Goal: Task Accomplishment & Management: Manage account settings

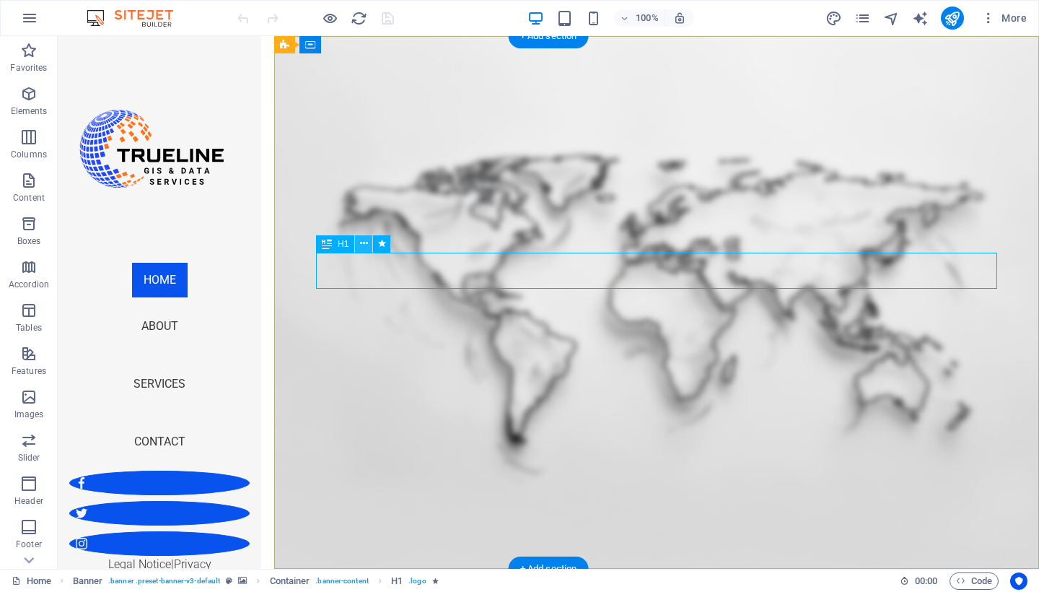
click at [364, 244] on icon at bounding box center [364, 243] width 8 height 15
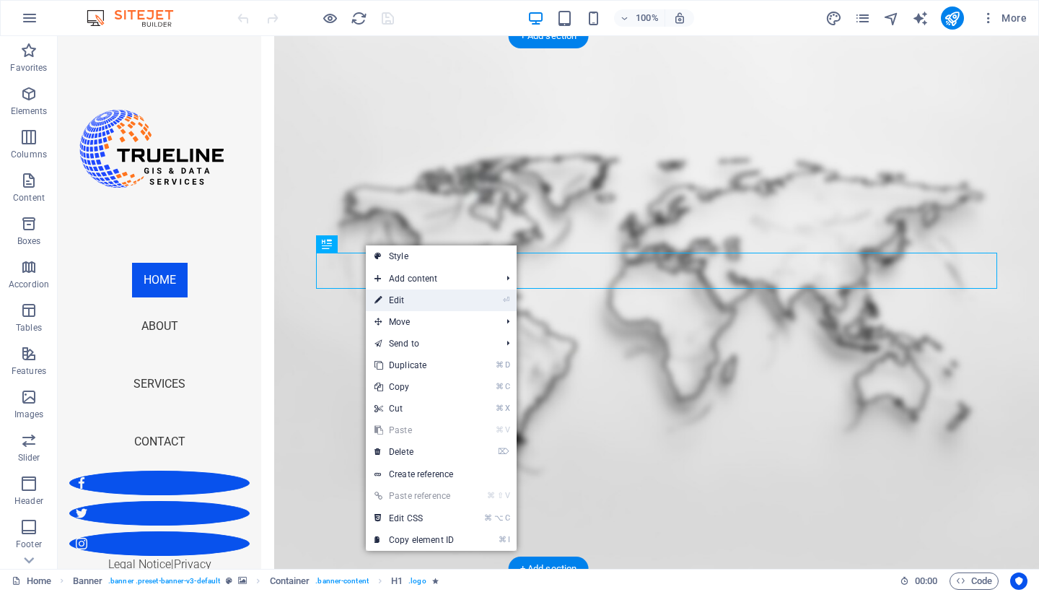
click at [395, 307] on link "⏎ Edit" at bounding box center [414, 300] width 97 height 22
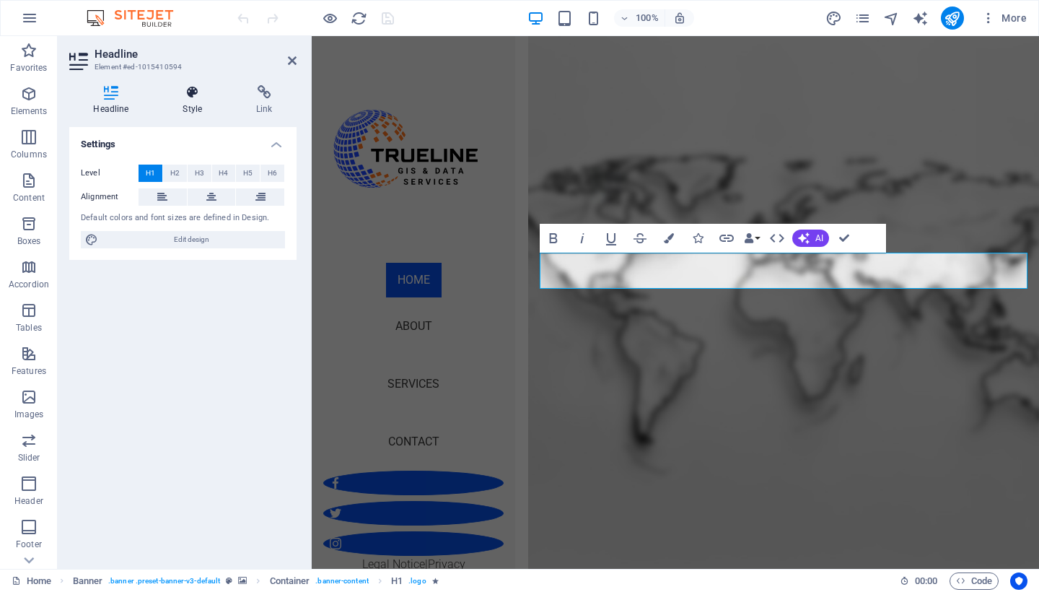
click at [198, 101] on h4 "Style" at bounding box center [196, 100] width 74 height 30
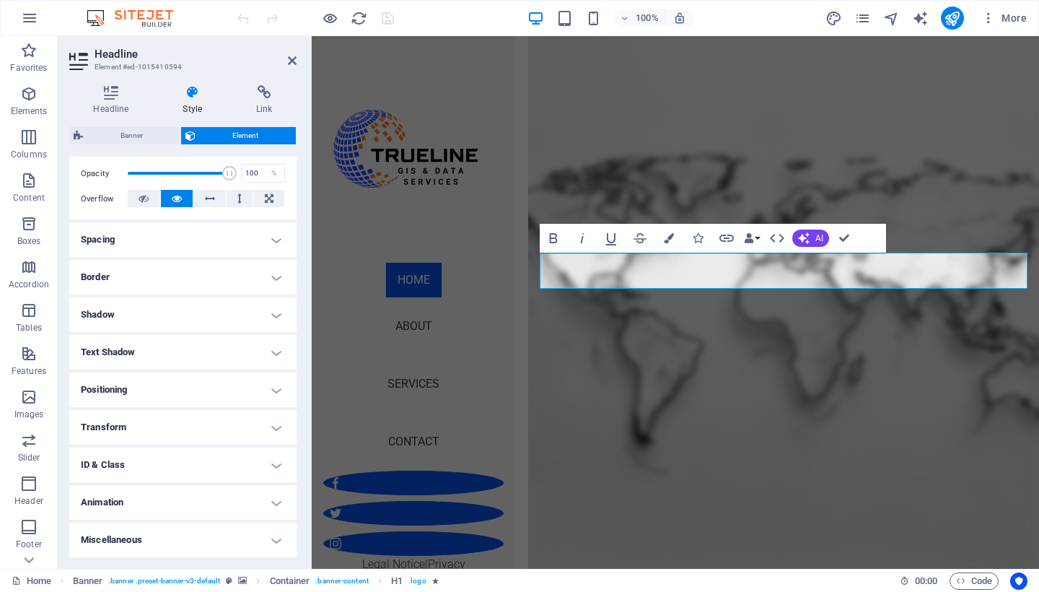
scroll to position [208, 0]
click at [200, 543] on h4 "Miscellaneous" at bounding box center [182, 540] width 227 height 35
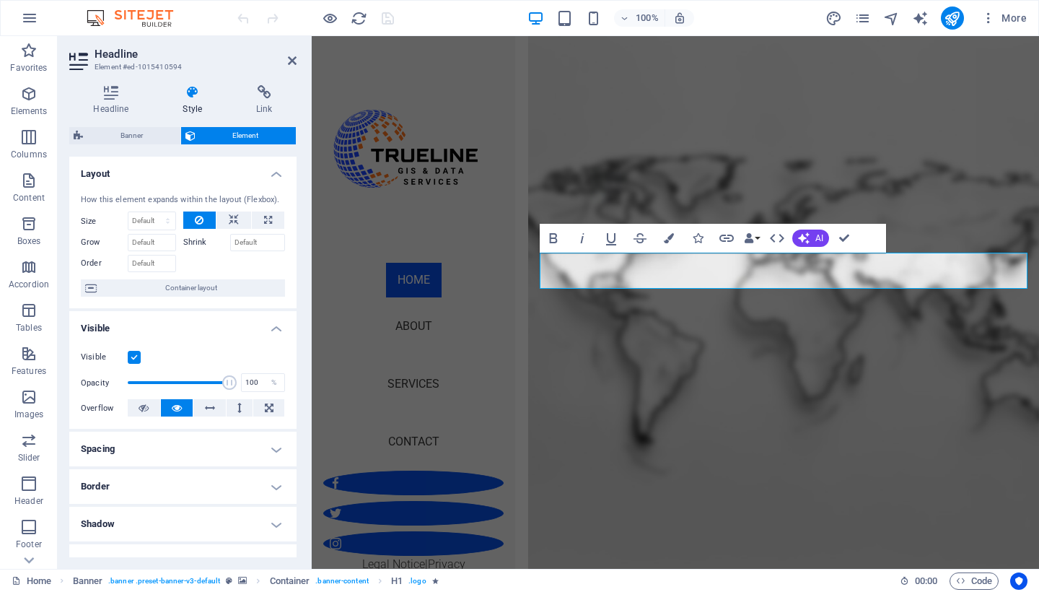
scroll to position [0, 0]
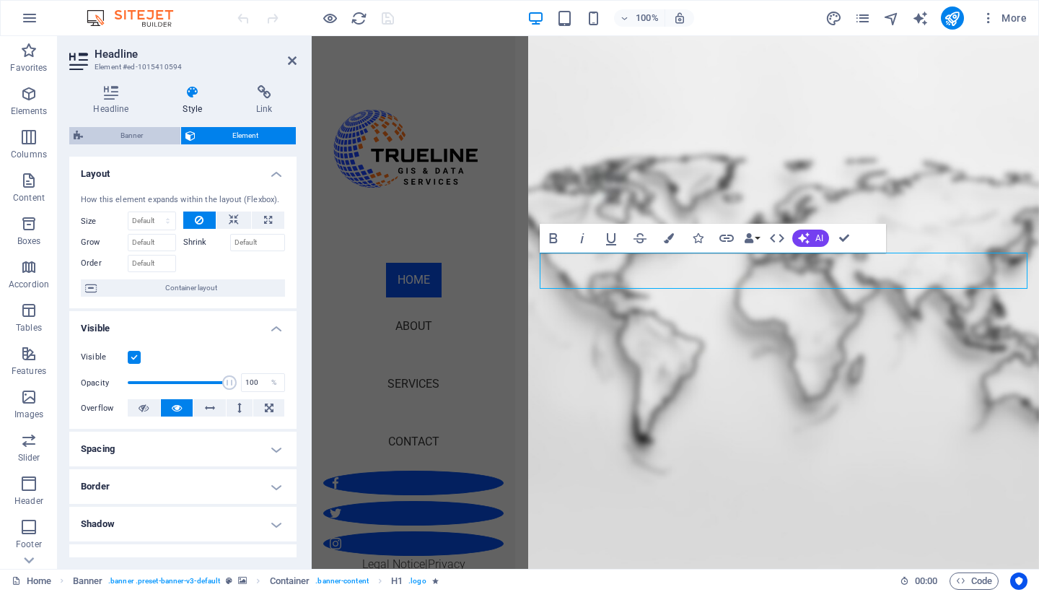
click at [136, 136] on span "Banner" at bounding box center [131, 135] width 89 height 17
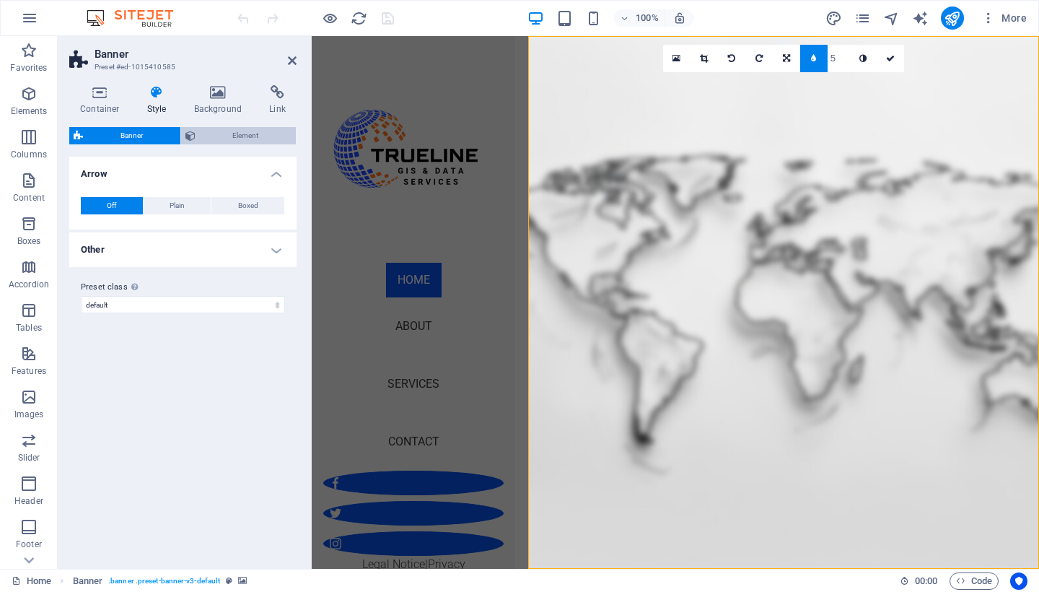
click at [240, 141] on span "Element" at bounding box center [246, 135] width 92 height 17
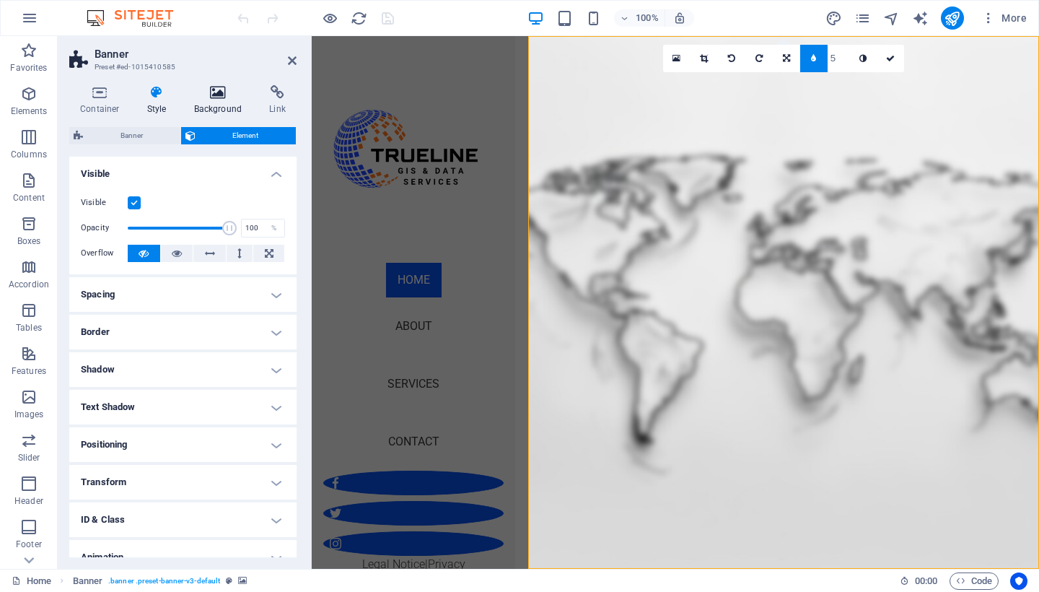
click at [222, 104] on h4 "Background" at bounding box center [221, 100] width 76 height 30
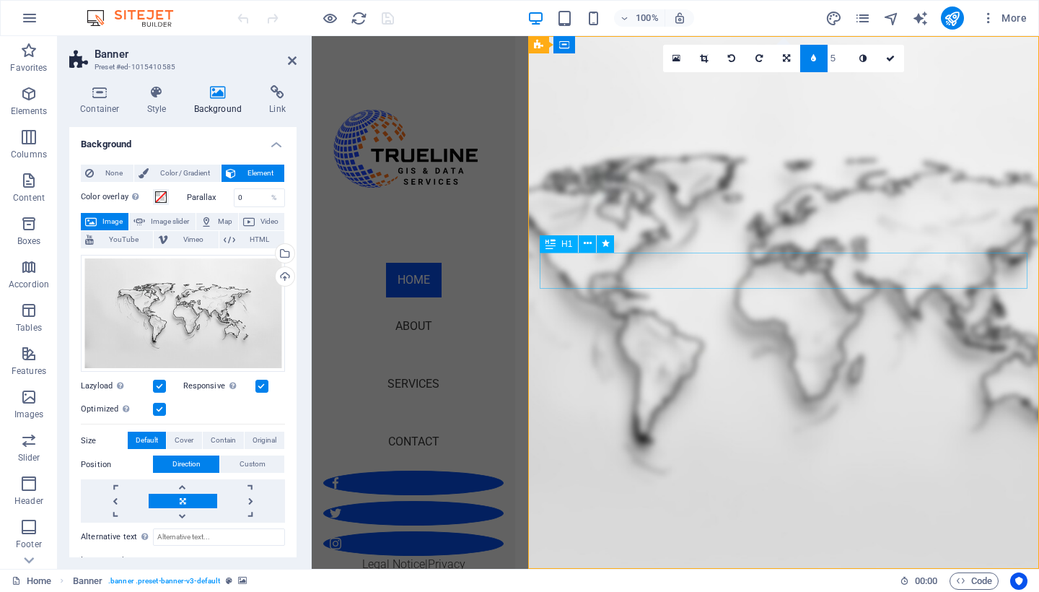
click at [586, 242] on icon at bounding box center [588, 243] width 8 height 15
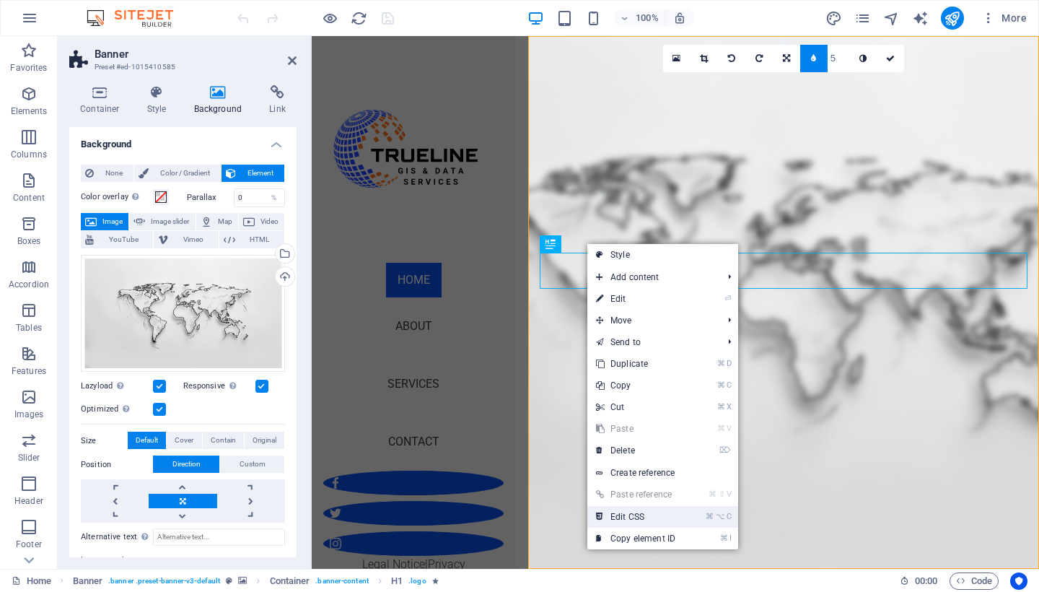
click at [634, 519] on link "⌘ ⌥ C Edit CSS" at bounding box center [635, 517] width 97 height 22
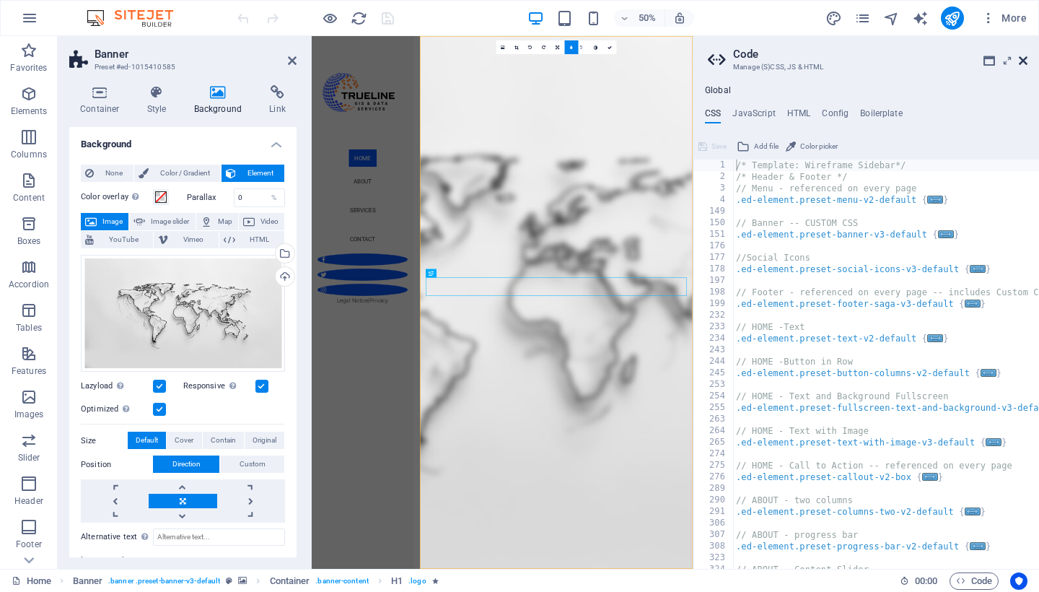
click at [1021, 63] on icon at bounding box center [1023, 61] width 9 height 12
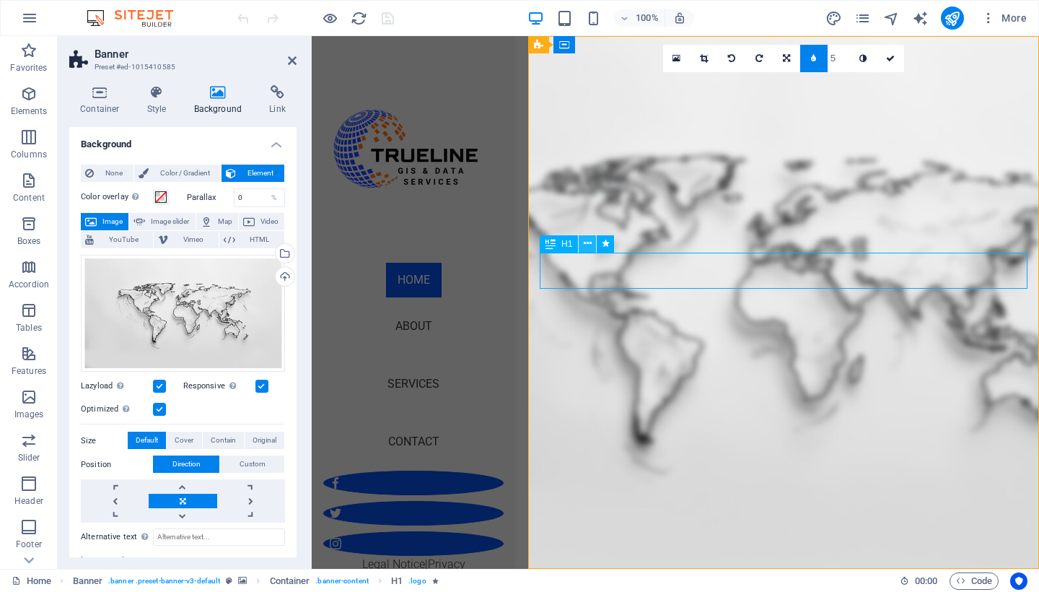
click at [584, 245] on icon at bounding box center [588, 243] width 8 height 15
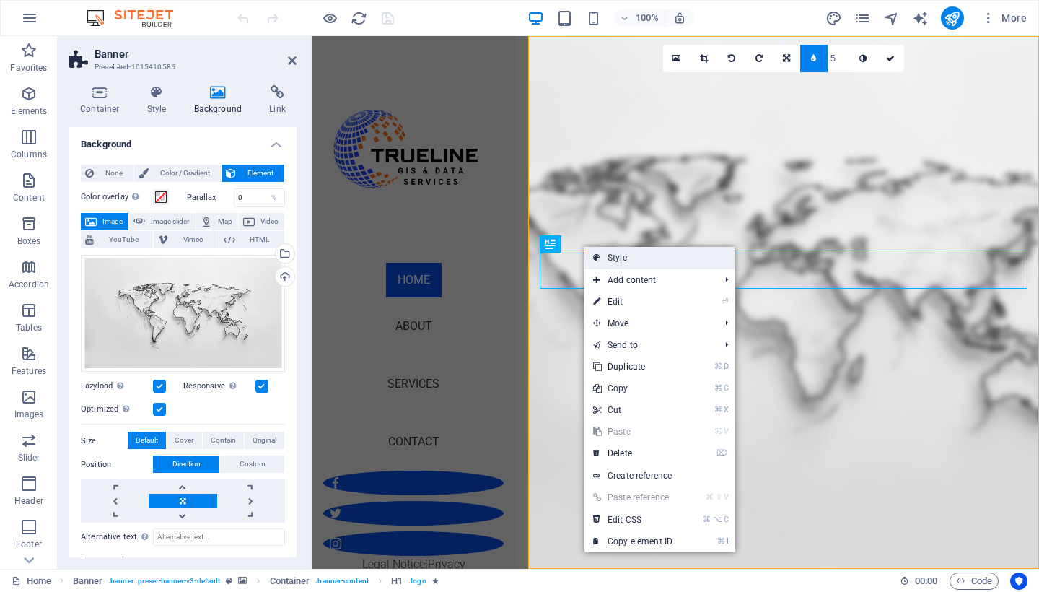
click at [592, 260] on link "Style" at bounding box center [659, 258] width 151 height 22
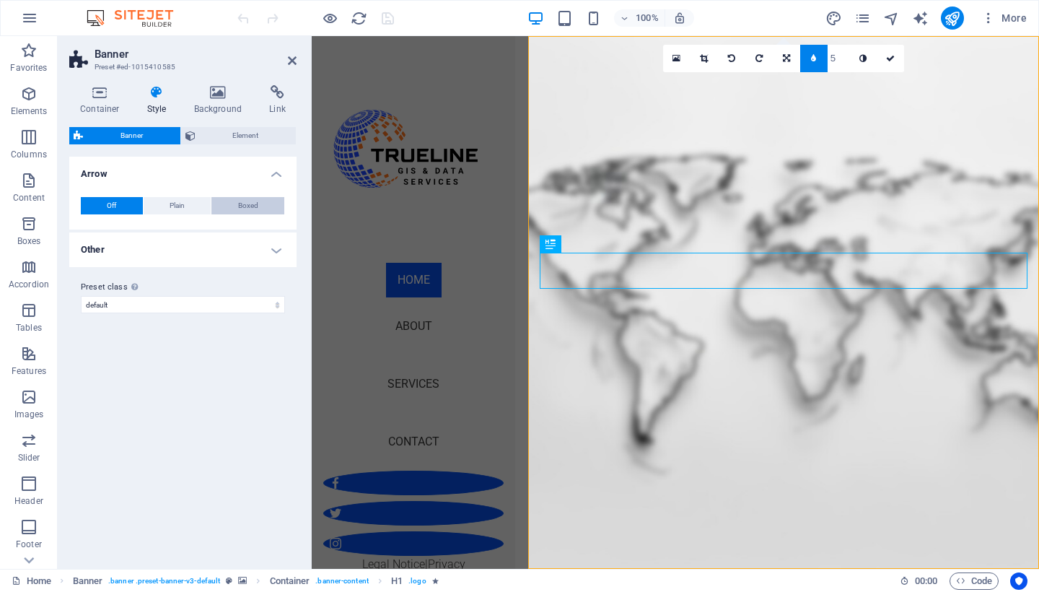
click at [231, 203] on button "Boxed" at bounding box center [247, 205] width 73 height 17
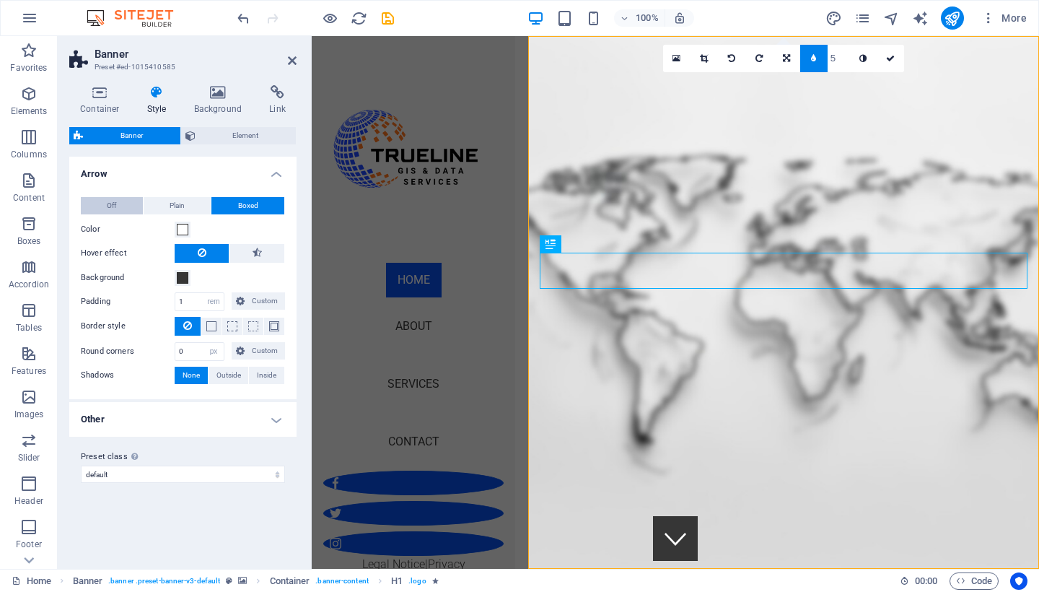
click at [115, 203] on span "Off" at bounding box center [111, 205] width 9 height 17
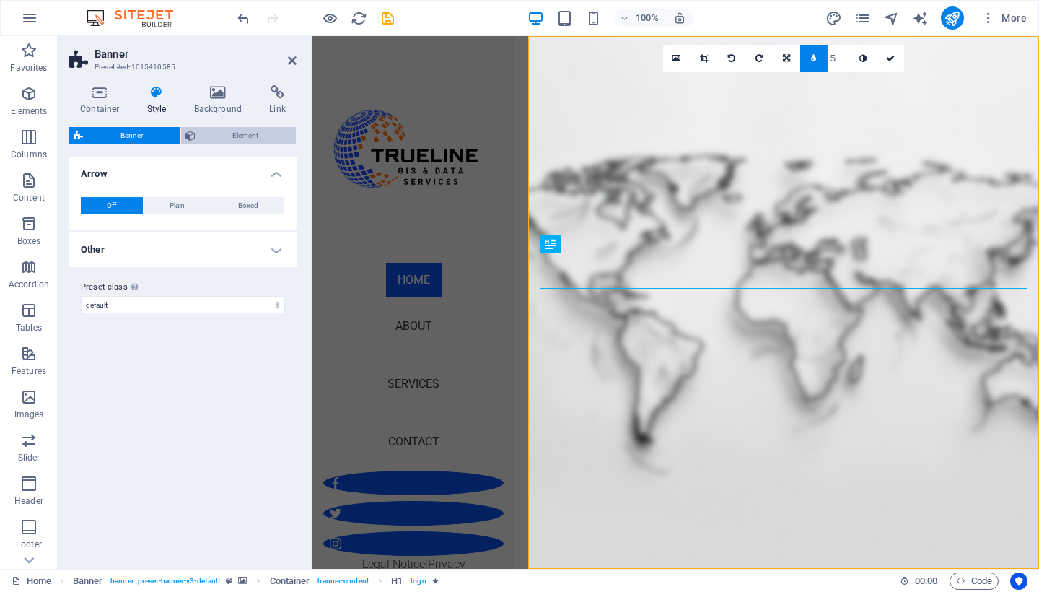
click at [235, 138] on span "Element" at bounding box center [246, 135] width 92 height 17
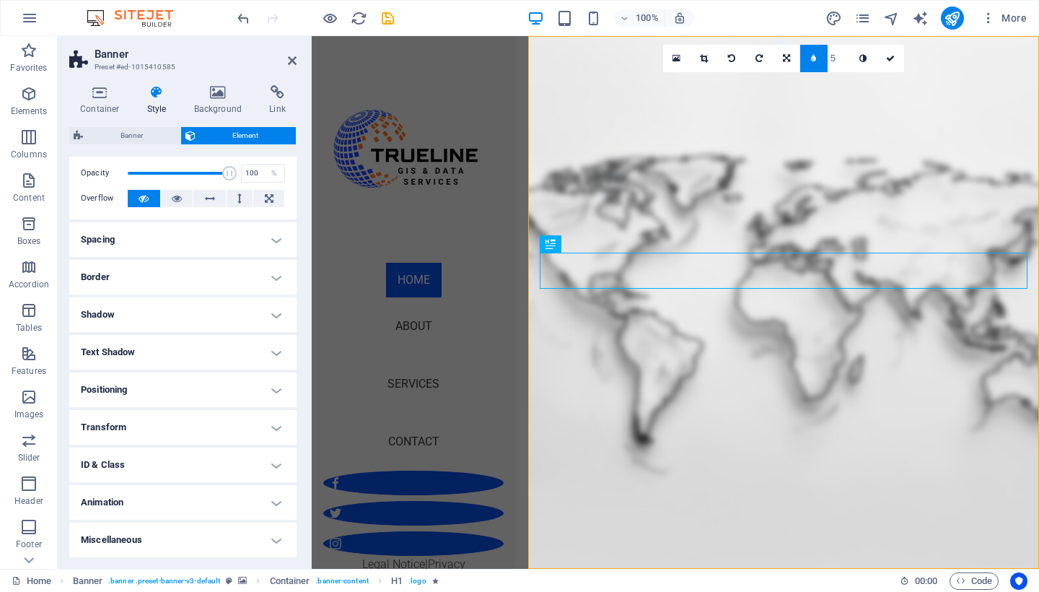
scroll to position [54, 0]
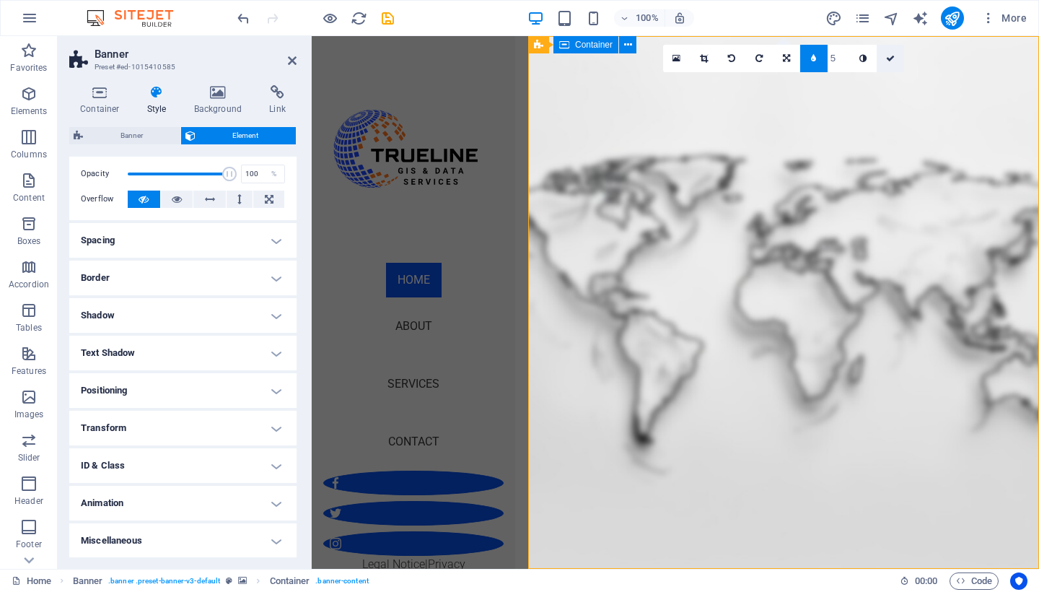
click at [886, 58] on icon at bounding box center [890, 58] width 9 height 9
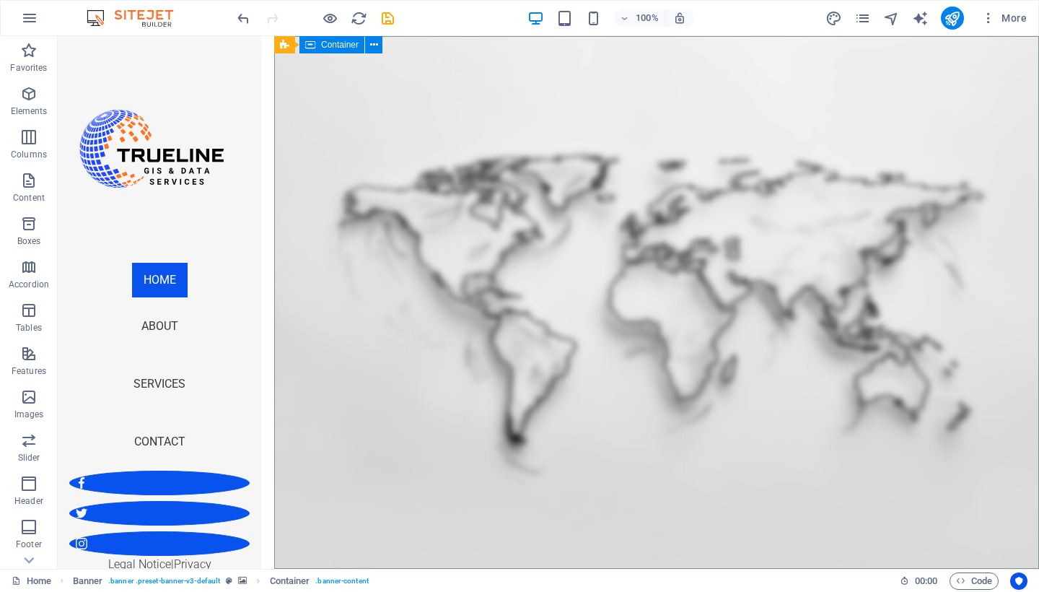
click at [325, 47] on span "Container" at bounding box center [340, 44] width 38 height 9
click at [285, 48] on icon at bounding box center [284, 44] width 9 height 17
click at [372, 46] on icon at bounding box center [374, 45] width 11 height 15
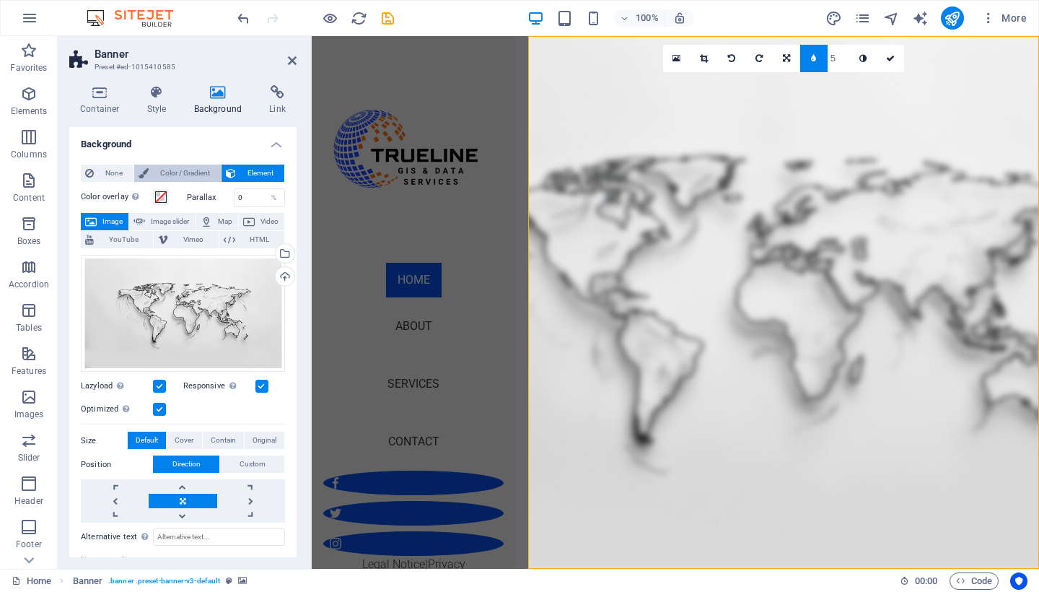
click at [153, 177] on span "Color / Gradient" at bounding box center [184, 172] width 63 height 17
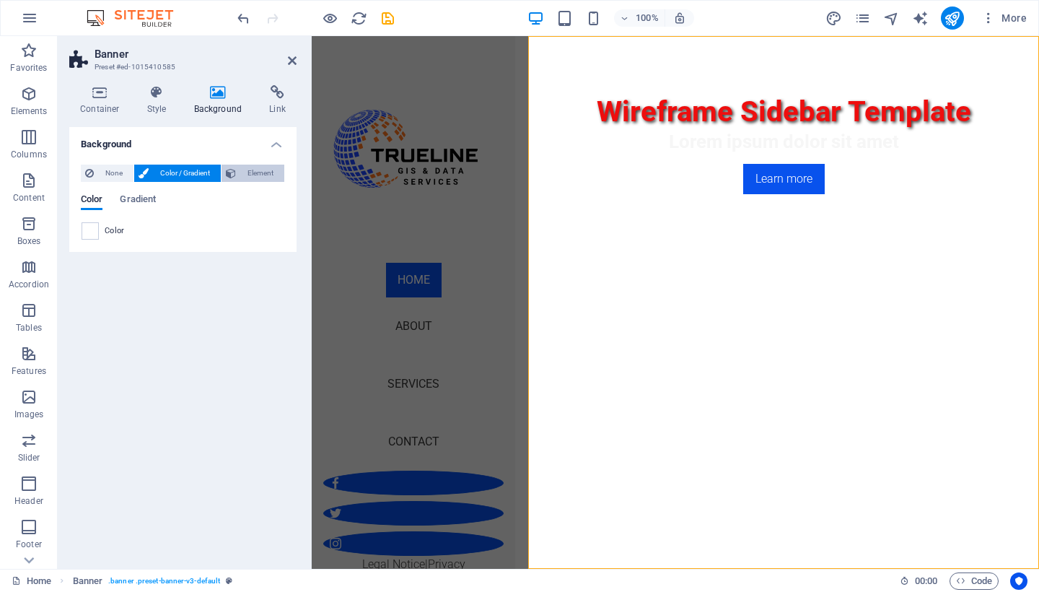
click at [242, 165] on span "Element" at bounding box center [260, 172] width 40 height 17
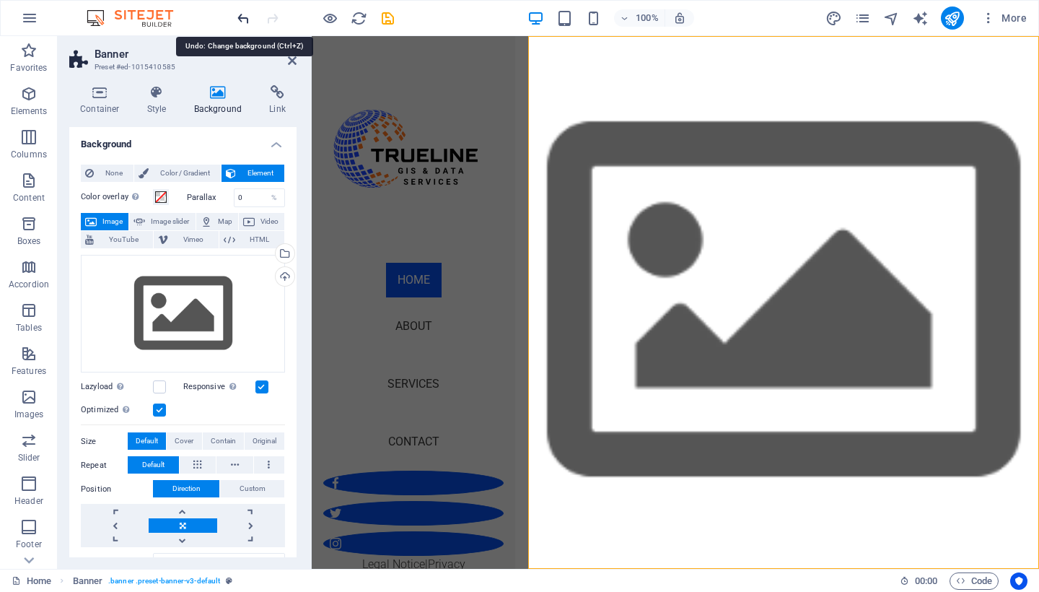
click at [244, 22] on icon "undo" at bounding box center [243, 18] width 17 height 17
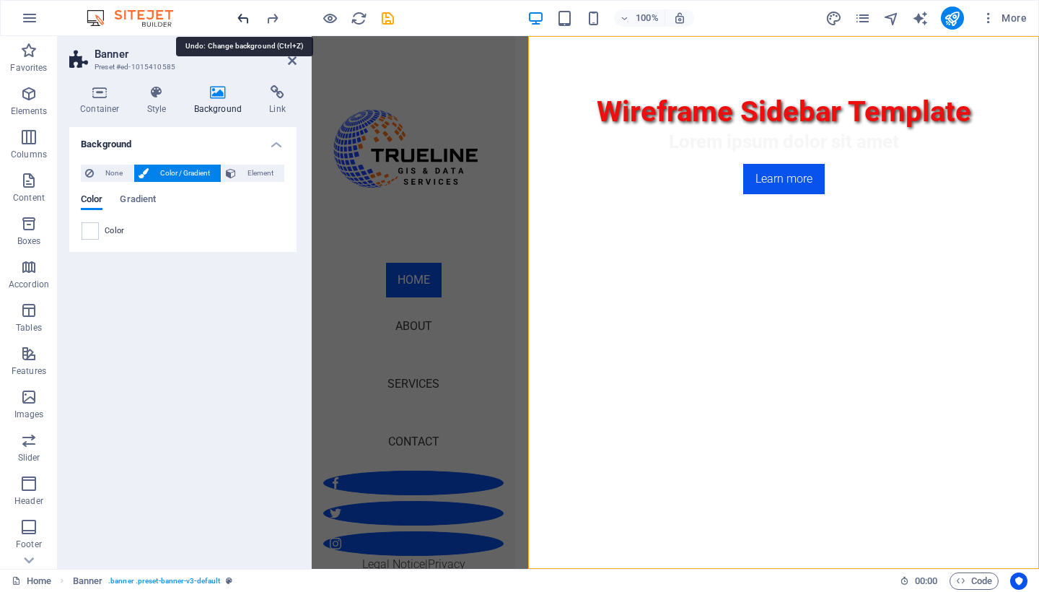
click at [244, 22] on icon "undo" at bounding box center [243, 18] width 17 height 17
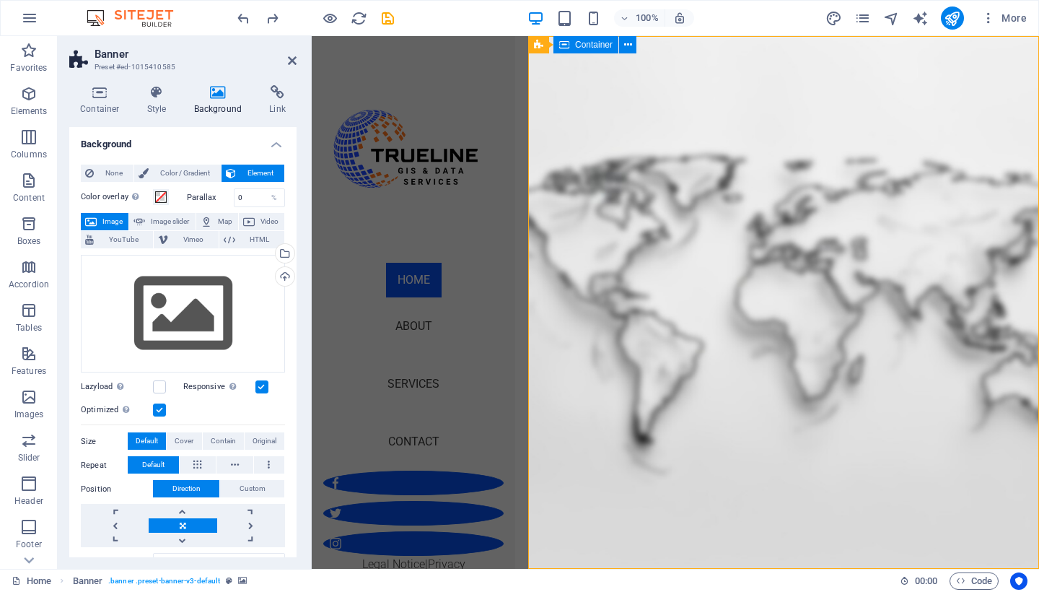
click at [165, 385] on label at bounding box center [159, 386] width 13 height 13
click at [0, 0] on input "Lazyload Loading images after the page loads improves page speed." at bounding box center [0, 0] width 0 height 0
click at [286, 60] on h2 "Banner" at bounding box center [195, 54] width 202 height 13
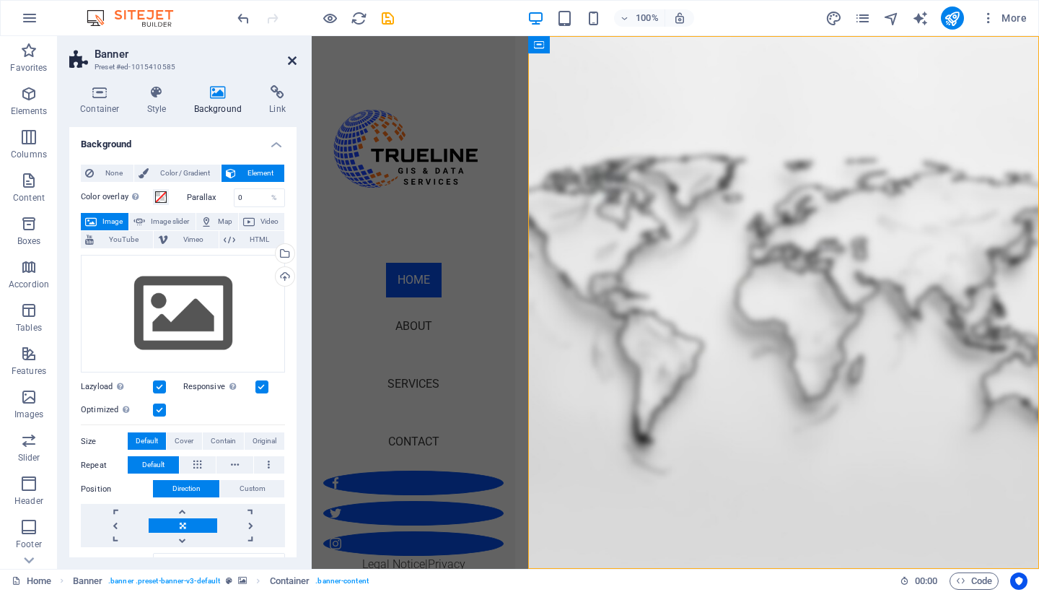
click at [289, 60] on icon at bounding box center [292, 61] width 9 height 12
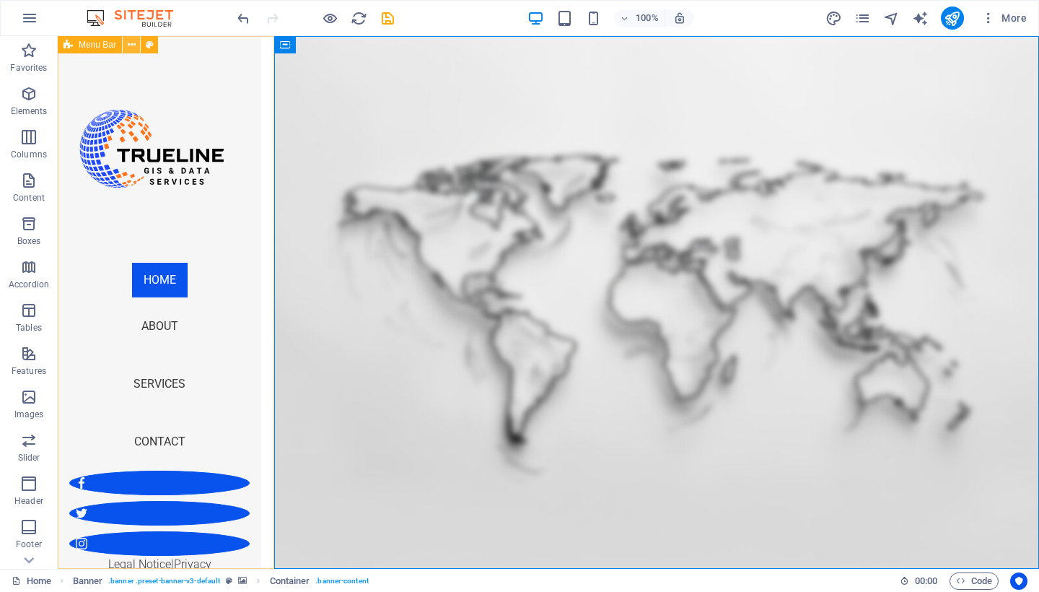
click at [130, 47] on icon at bounding box center [132, 45] width 8 height 15
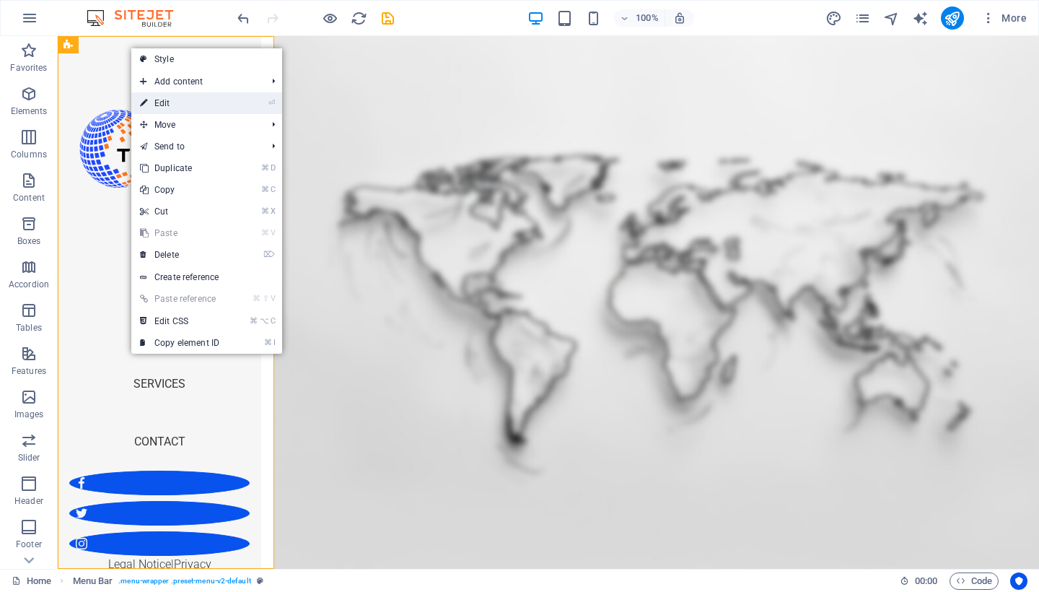
click at [157, 98] on link "⏎ Edit" at bounding box center [179, 103] width 97 height 22
select select "vh"
select select "px"
select select "header"
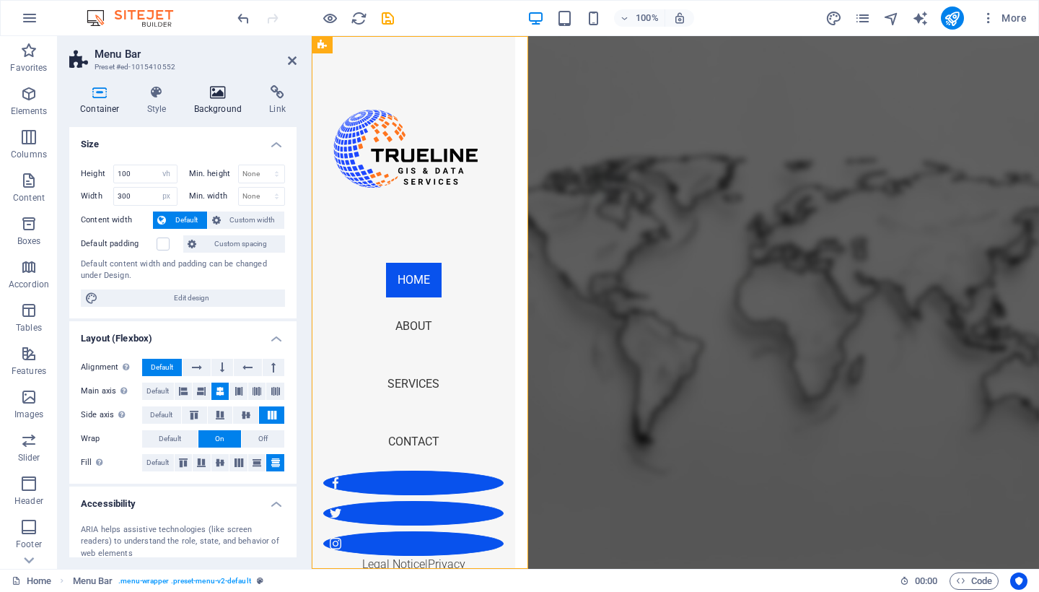
click at [208, 104] on h4 "Background" at bounding box center [221, 100] width 76 height 30
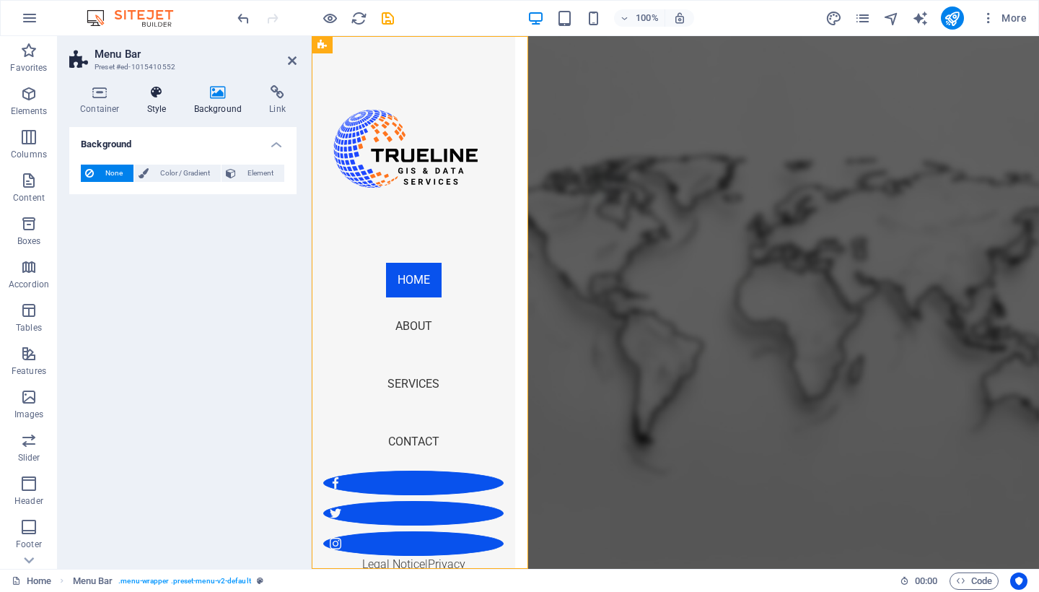
click at [161, 96] on icon at bounding box center [156, 92] width 41 height 14
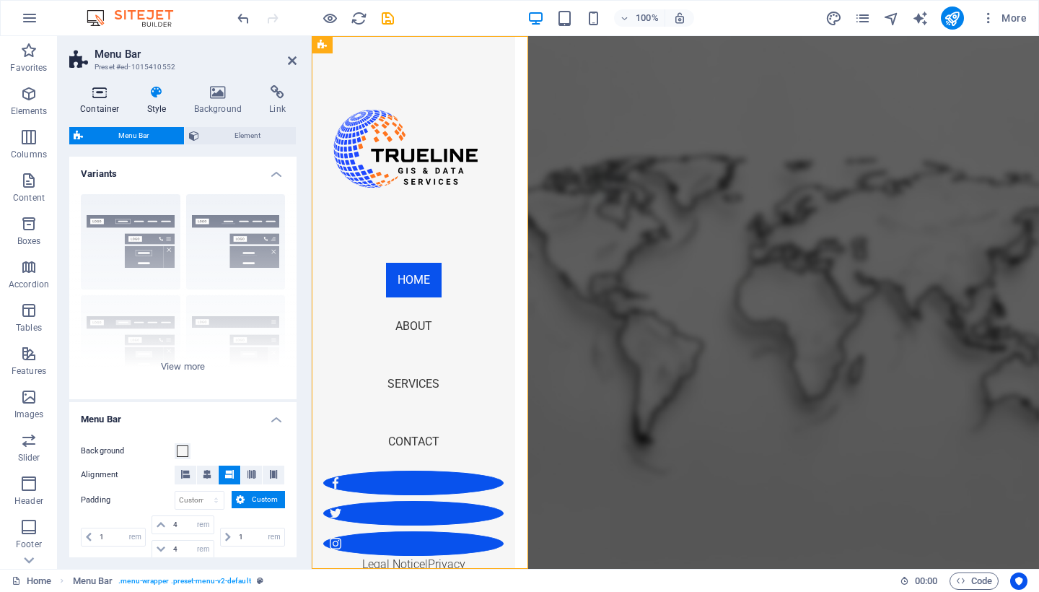
click at [100, 87] on icon at bounding box center [99, 92] width 61 height 14
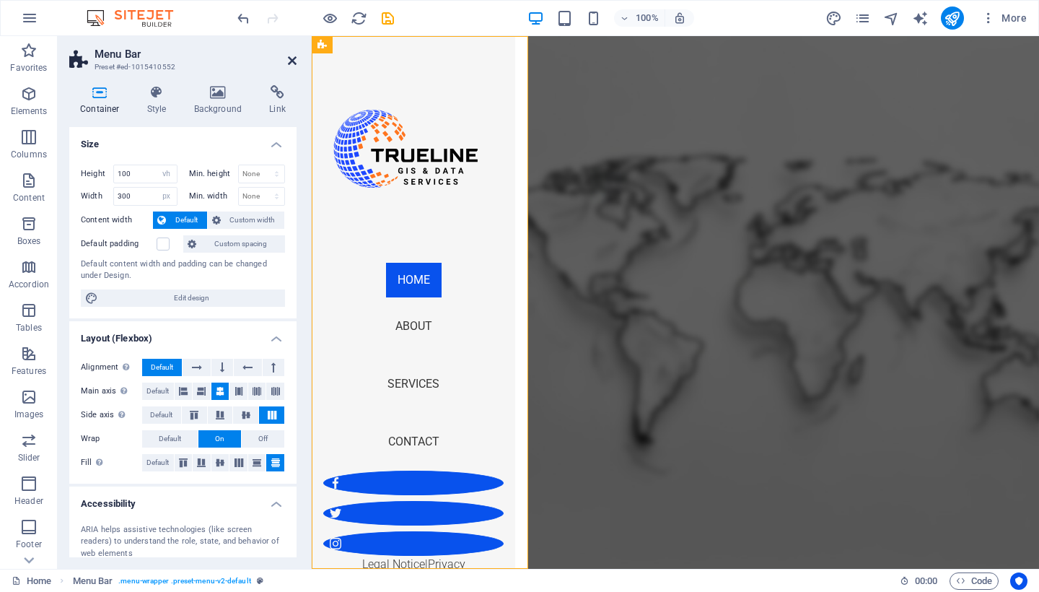
click at [295, 58] on icon at bounding box center [292, 61] width 9 height 12
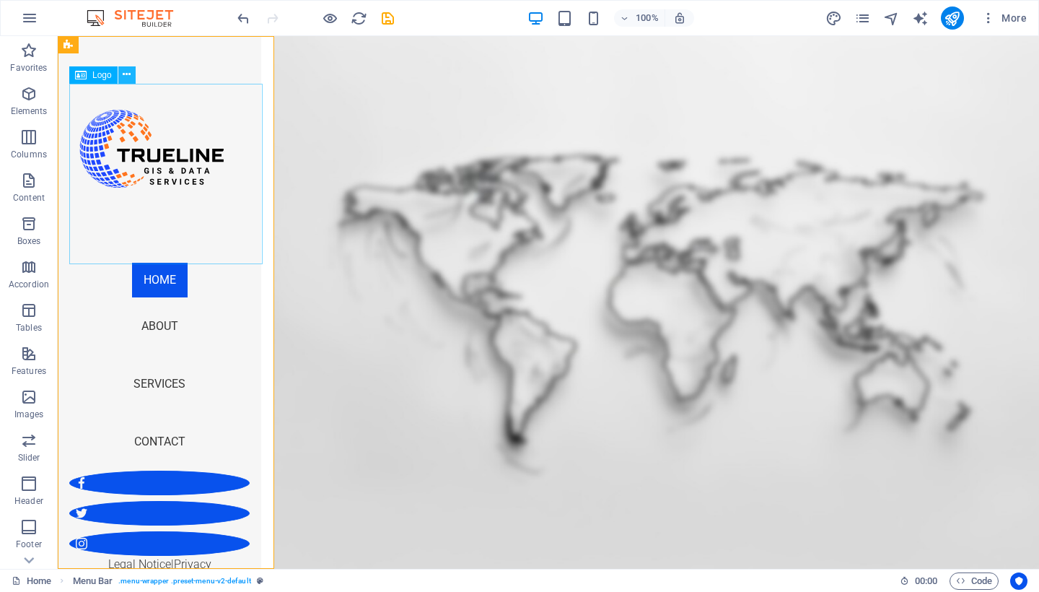
click at [130, 78] on icon at bounding box center [127, 74] width 8 height 15
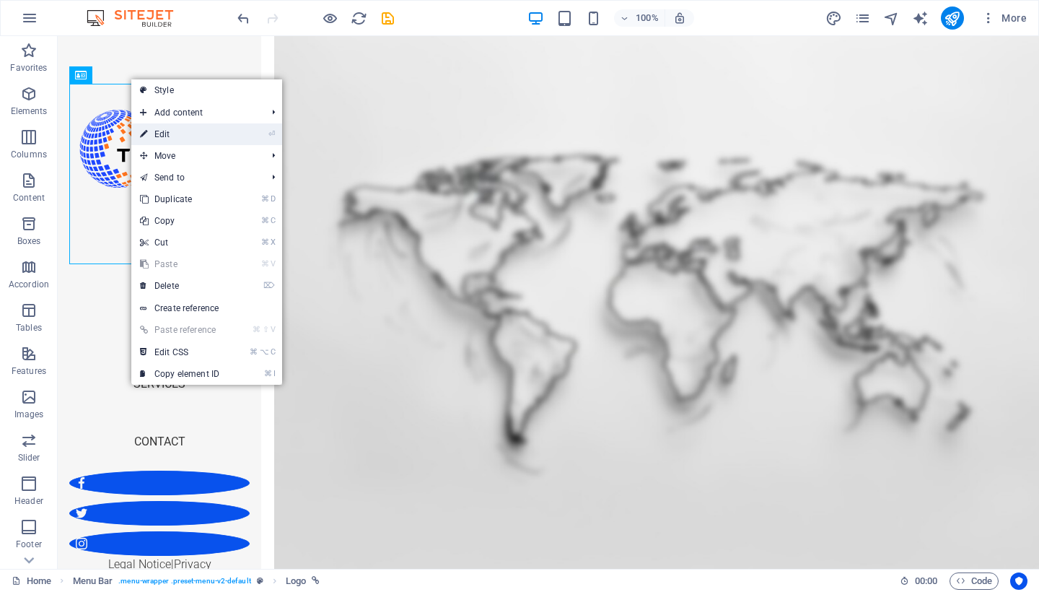
click at [156, 127] on link "⏎ Edit" at bounding box center [179, 134] width 97 height 22
select select "px"
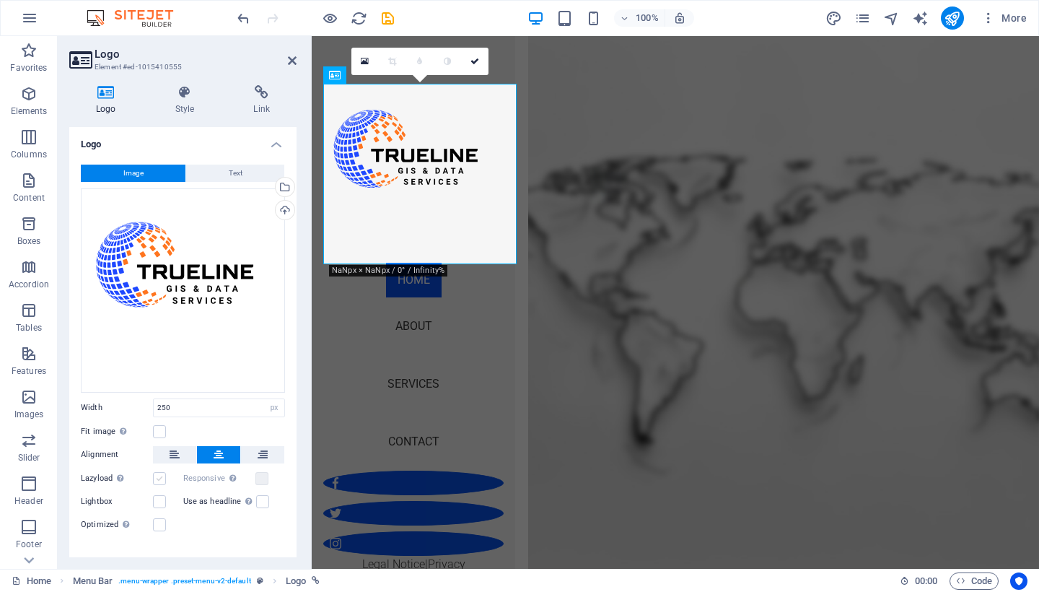
click at [155, 472] on label at bounding box center [159, 478] width 13 height 13
click at [0, 0] on input "Lazyload Loading images after the page loads improves page speed." at bounding box center [0, 0] width 0 height 0
click at [480, 59] on link at bounding box center [474, 61] width 27 height 27
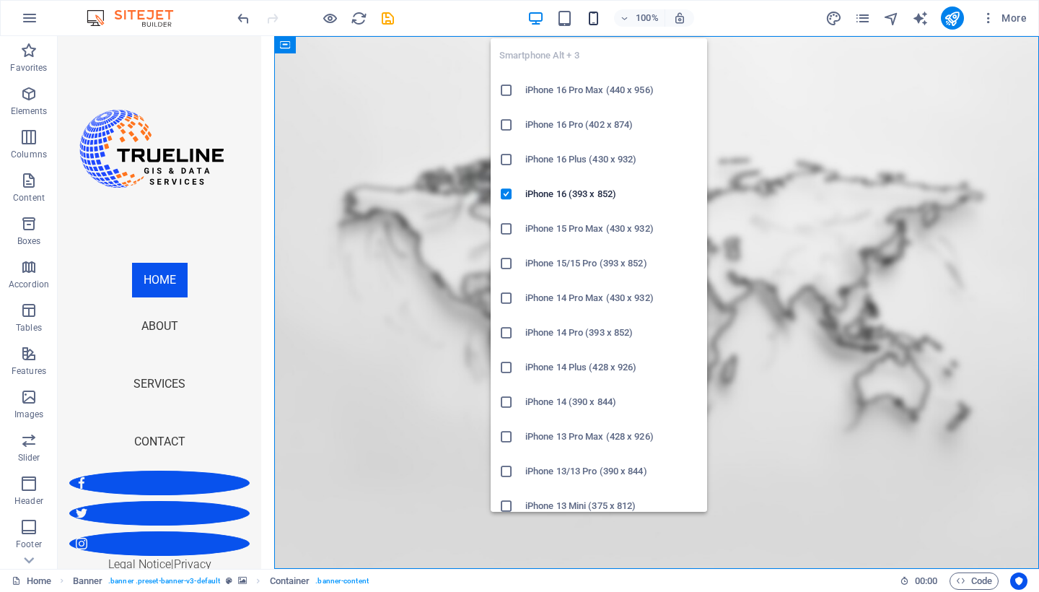
click at [589, 25] on icon "button" at bounding box center [593, 18] width 17 height 17
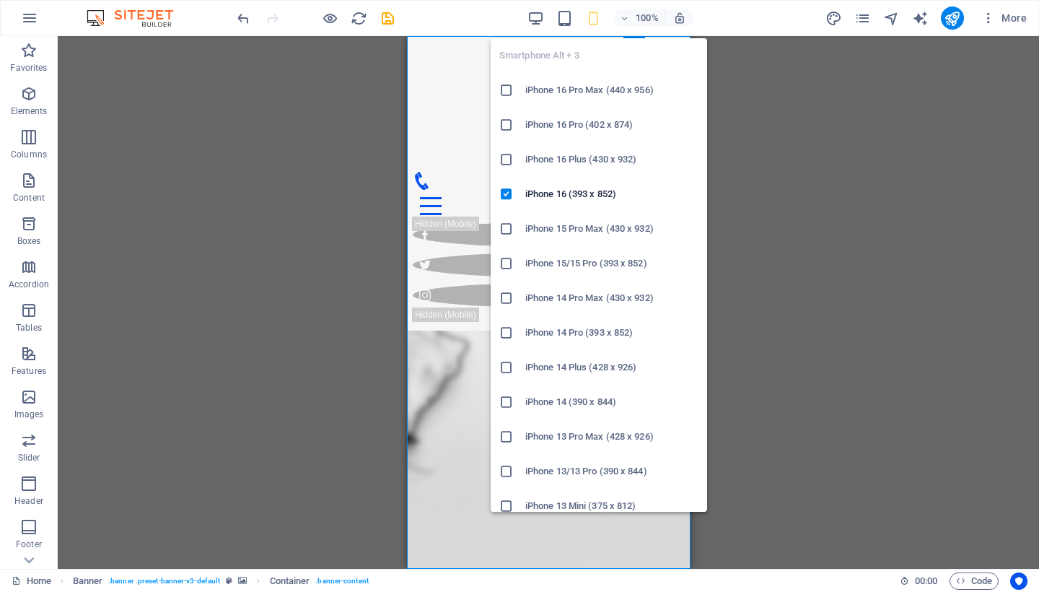
scroll to position [0, 0]
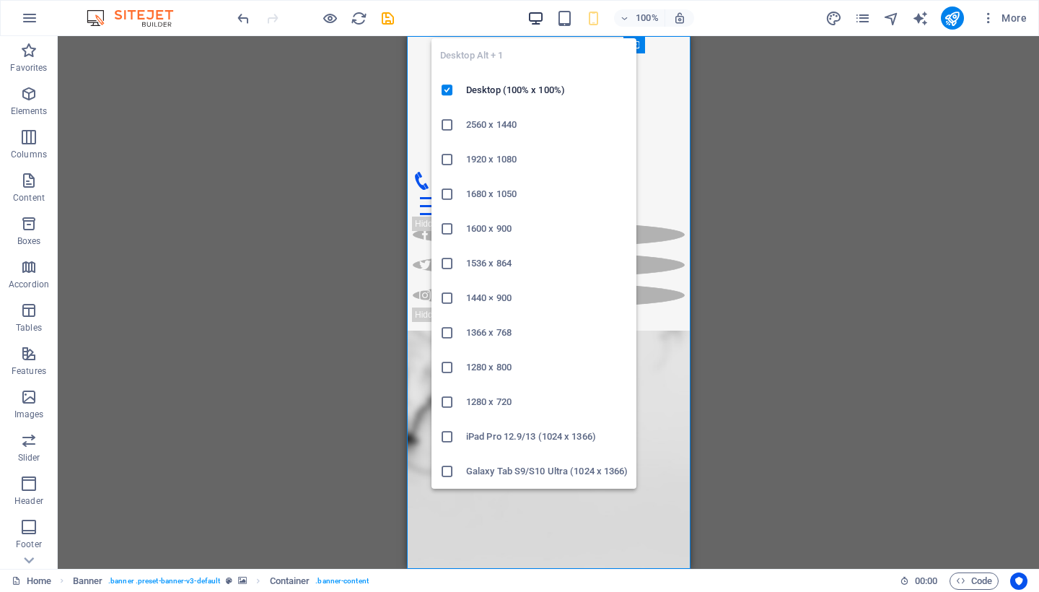
click at [531, 20] on icon "button" at bounding box center [535, 18] width 17 height 17
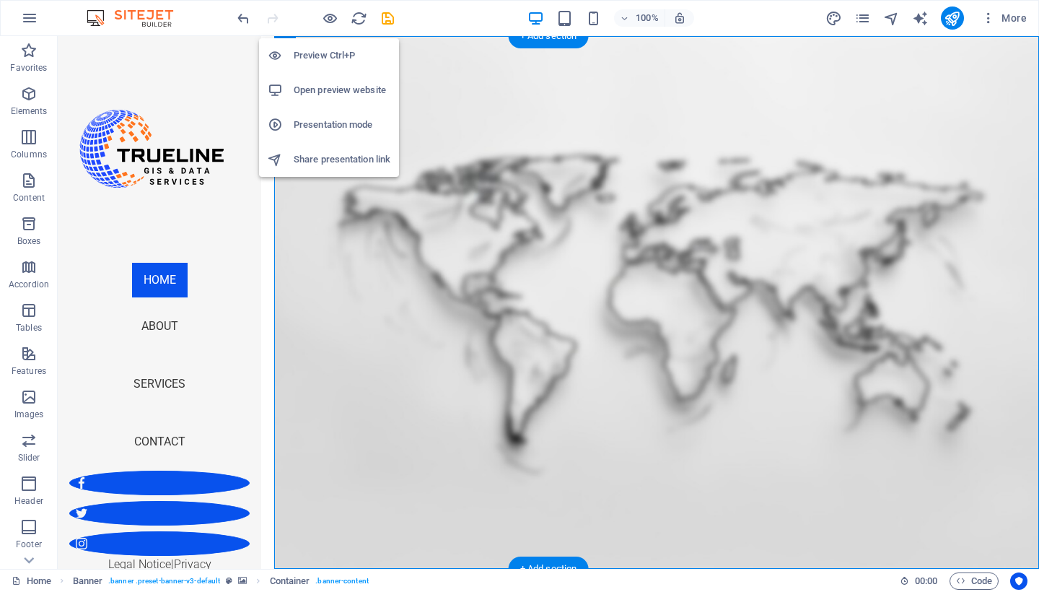
click at [335, 87] on h6 "Open preview website" at bounding box center [342, 90] width 97 height 17
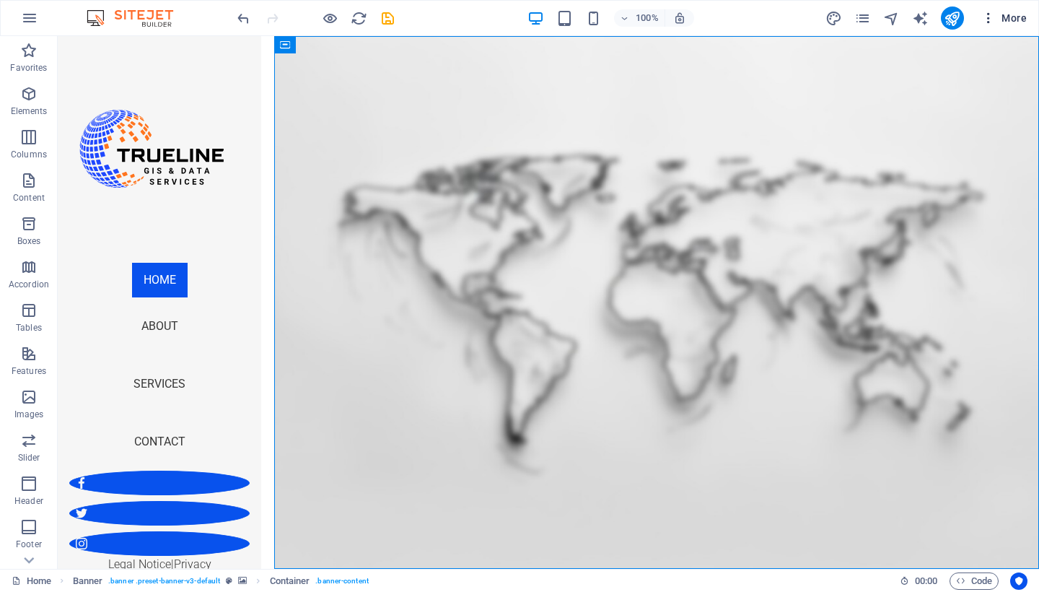
click at [988, 18] on icon "button" at bounding box center [988, 18] width 14 height 14
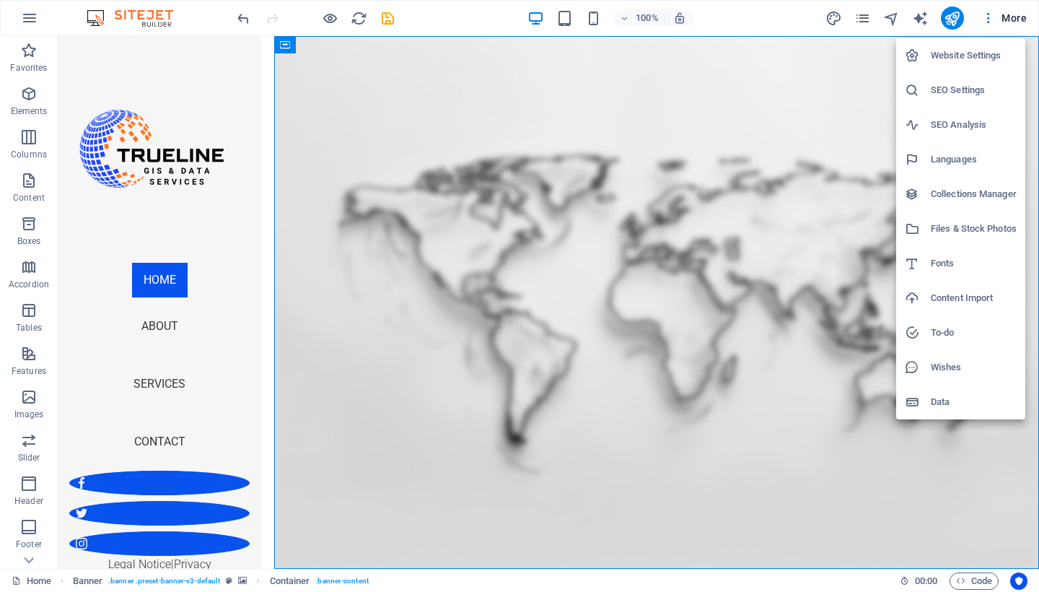
click at [971, 53] on h6 "Website Settings" at bounding box center [974, 55] width 86 height 17
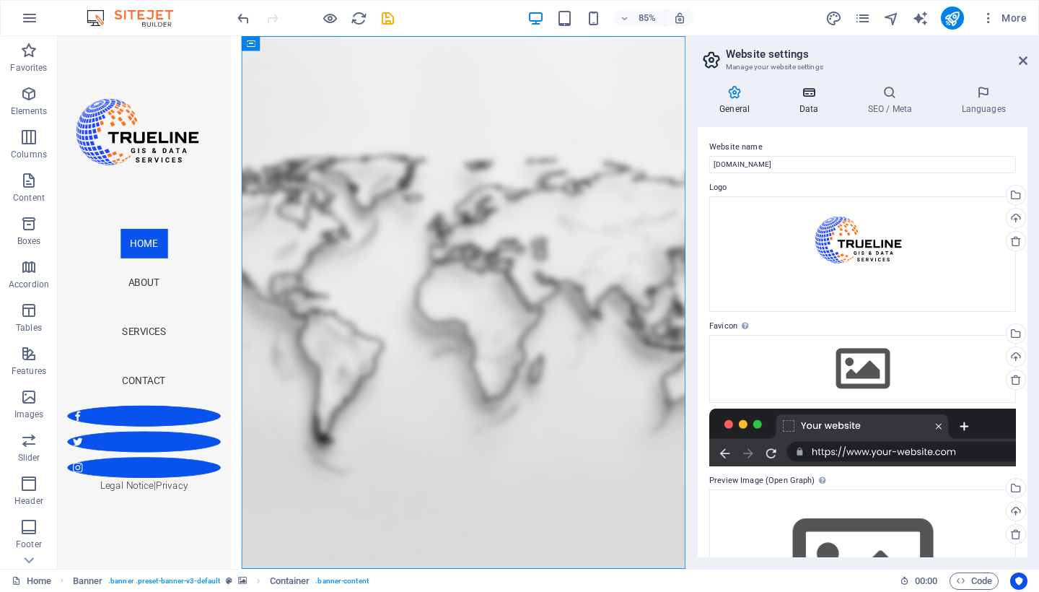
click at [802, 112] on h4 "Data" at bounding box center [811, 100] width 69 height 30
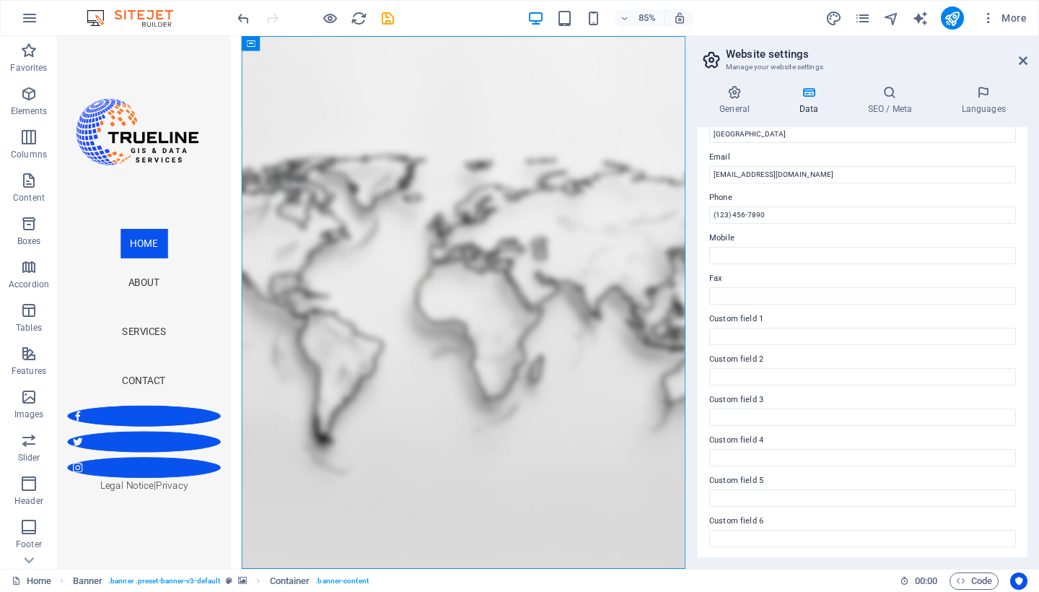
scroll to position [262, 0]
click at [885, 111] on h4 "SEO / Meta" at bounding box center [892, 100] width 94 height 30
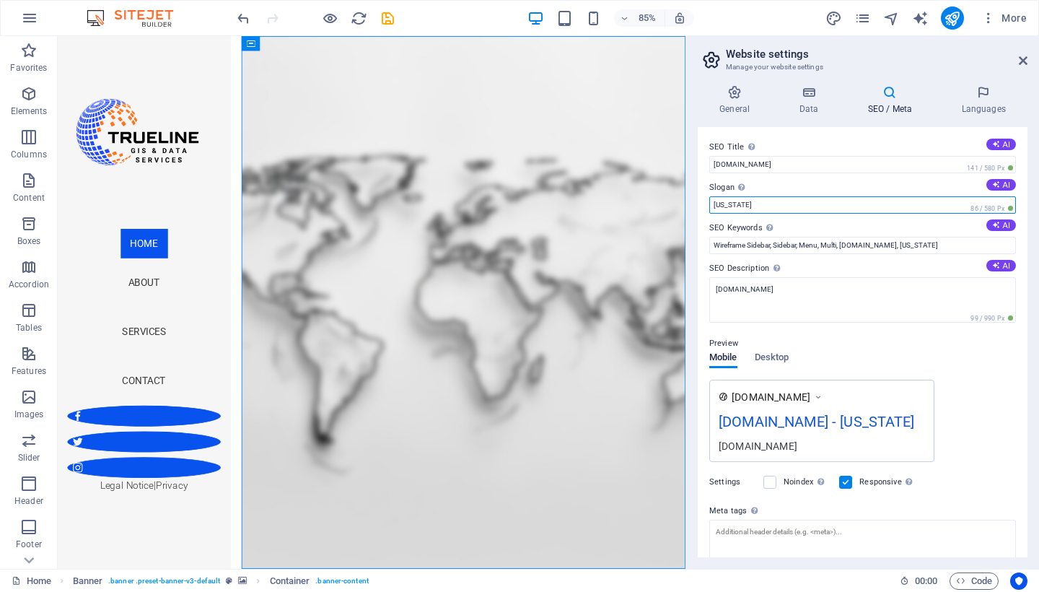
click at [826, 198] on input "[US_STATE]" at bounding box center [862, 204] width 307 height 17
click at [992, 185] on icon at bounding box center [996, 184] width 8 height 8
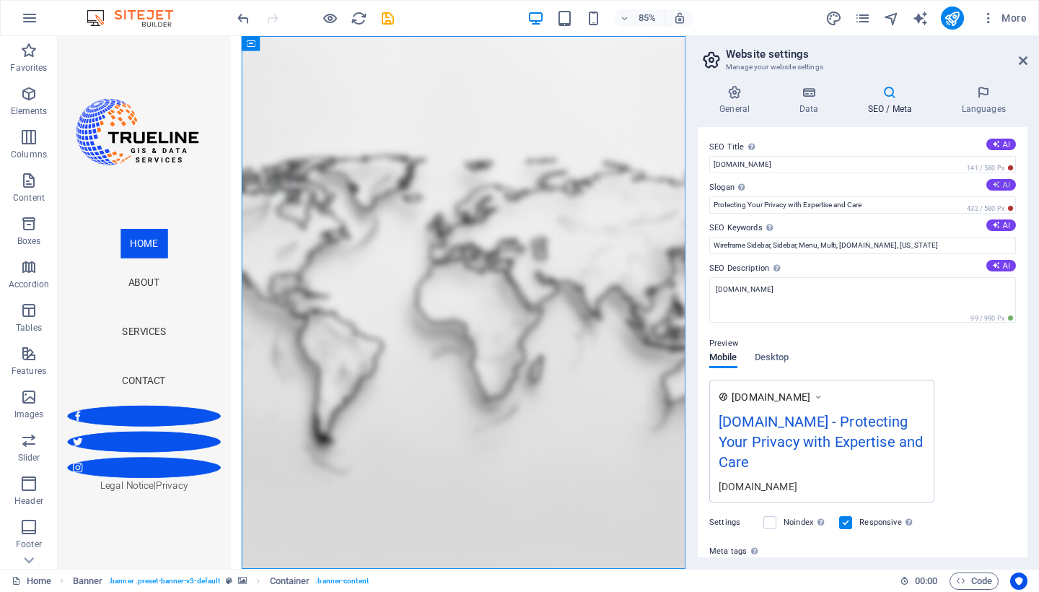
click at [992, 184] on icon at bounding box center [996, 184] width 8 height 8
click at [924, 210] on input "Your Guide to Legal Clarity and Privacy Protection" at bounding box center [862, 204] width 307 height 17
type input "Y"
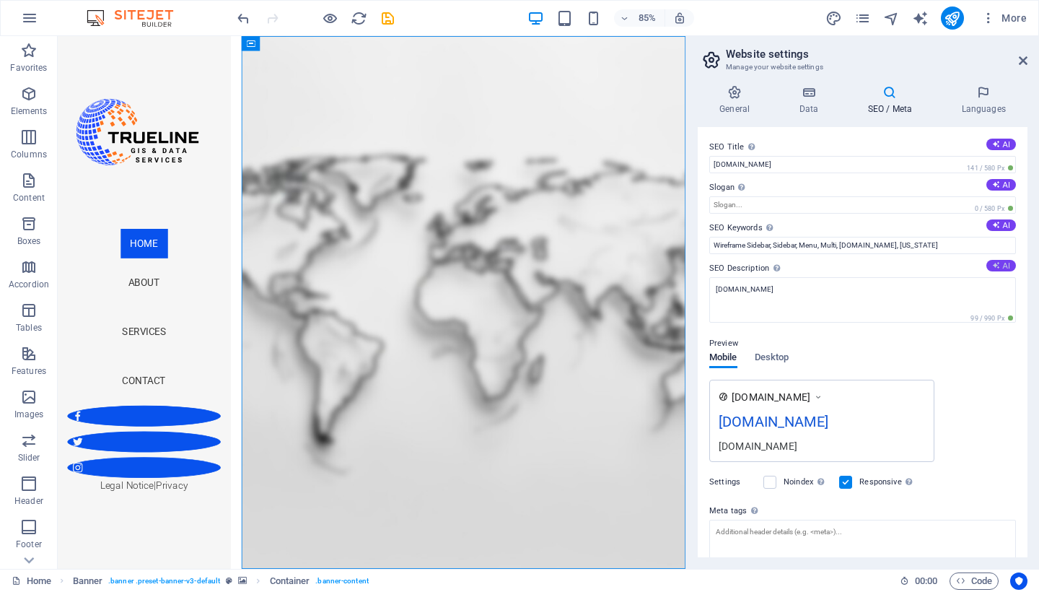
click at [995, 268] on icon at bounding box center [996, 265] width 8 height 8
type textarea "Explore our Legal Notice and Privacy Policy to understand our commitment to you…"
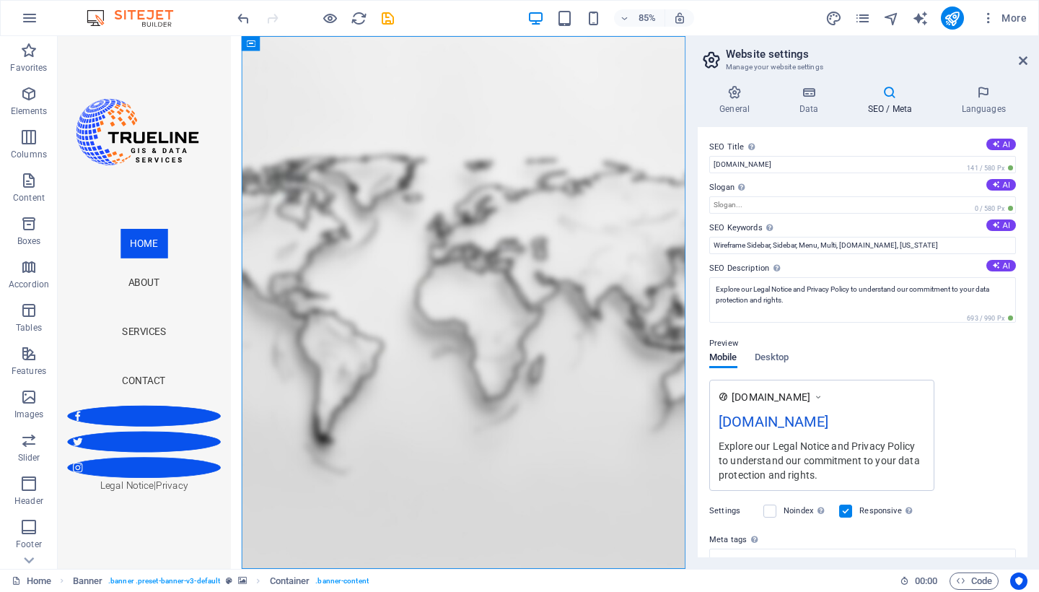
scroll to position [0, 0]
click at [1026, 62] on icon at bounding box center [1023, 61] width 9 height 12
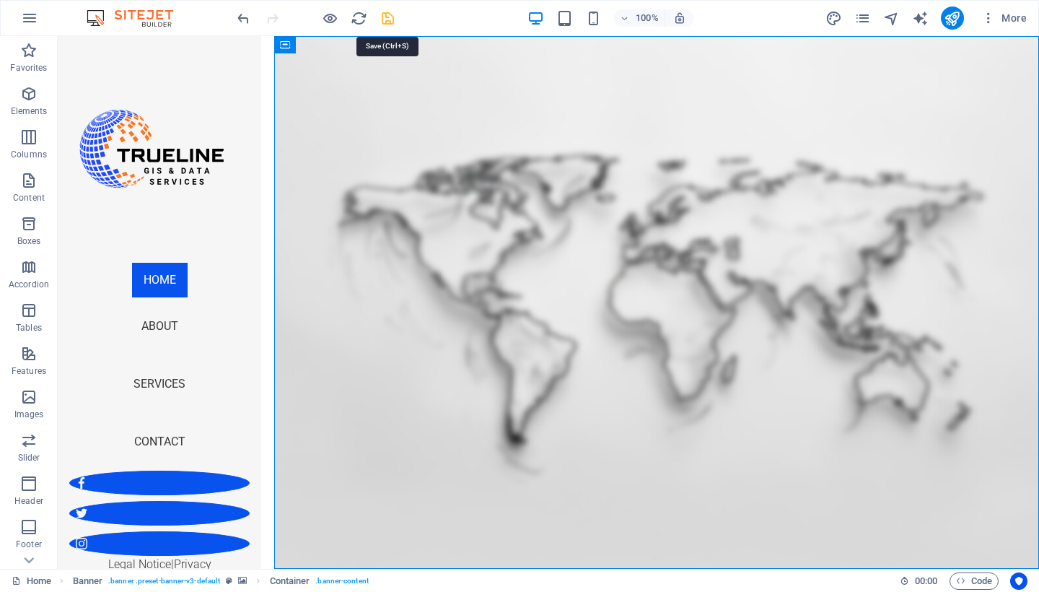
click at [389, 23] on icon "save" at bounding box center [387, 18] width 17 height 17
